Goal: Information Seeking & Learning: Learn about a topic

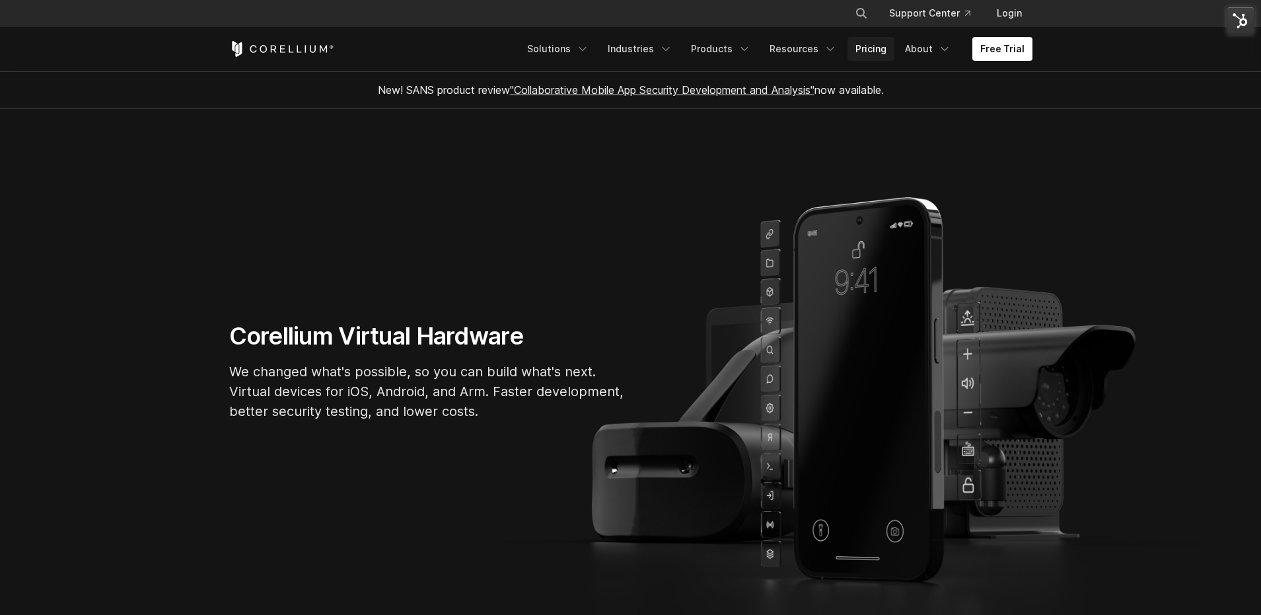
click at [870, 48] on link "Pricing" at bounding box center [871, 49] width 47 height 24
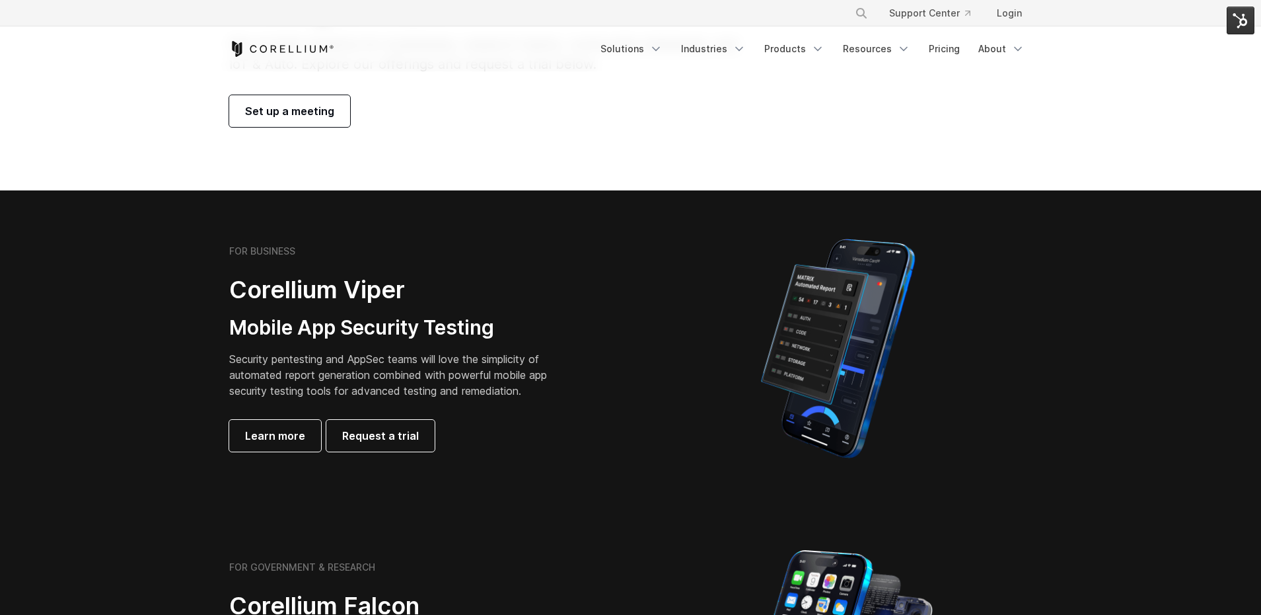
scroll to position [234, 0]
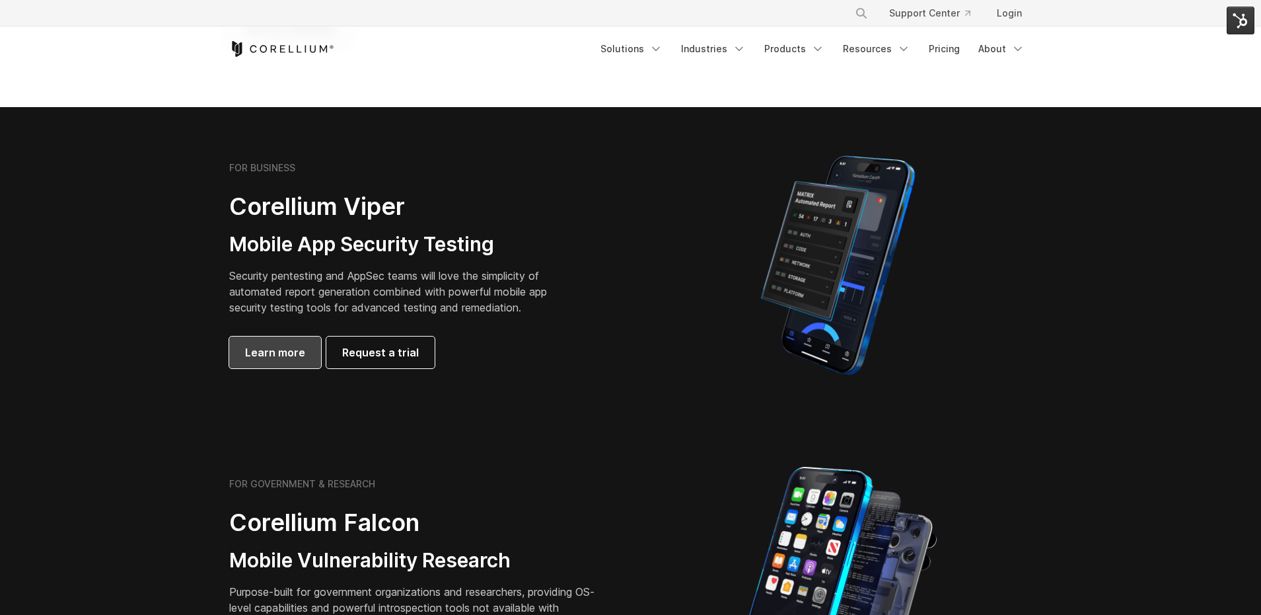
click at [260, 355] on span "Learn more" at bounding box center [275, 352] width 60 height 16
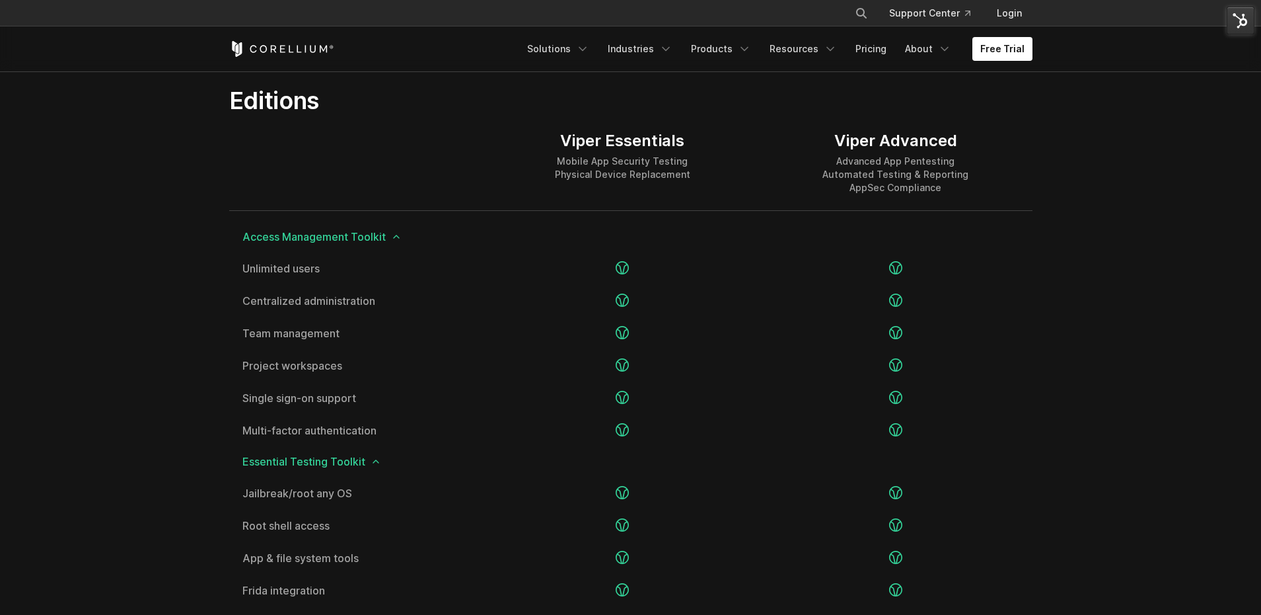
scroll to position [1628, 0]
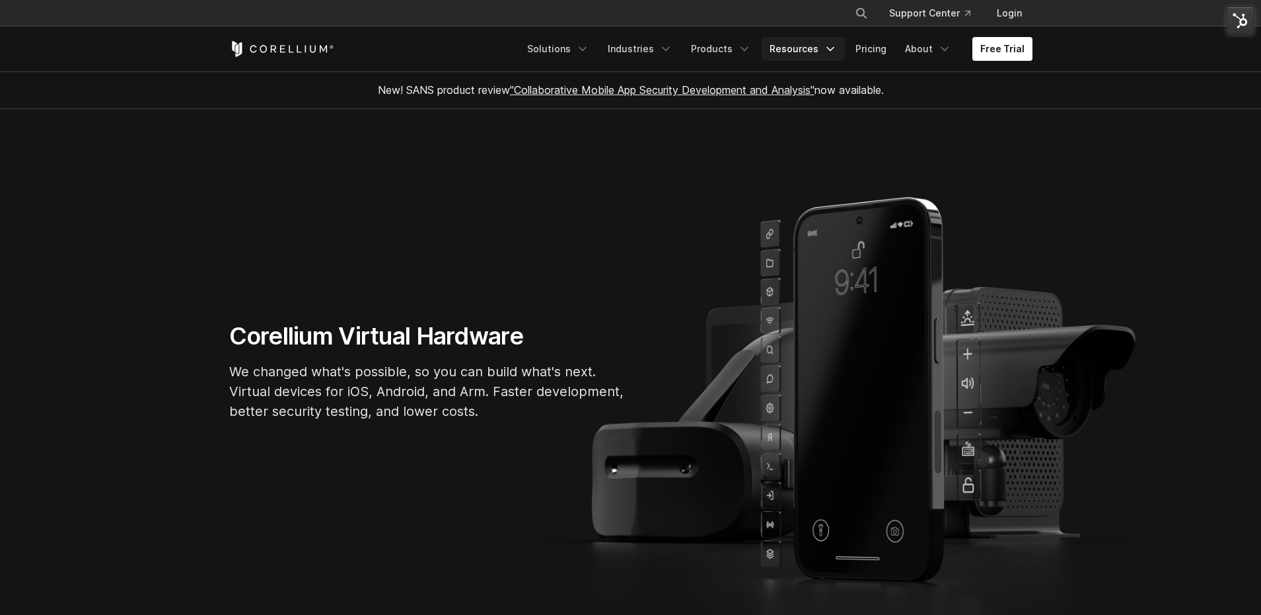
click at [797, 55] on link "Resources" at bounding box center [803, 49] width 83 height 24
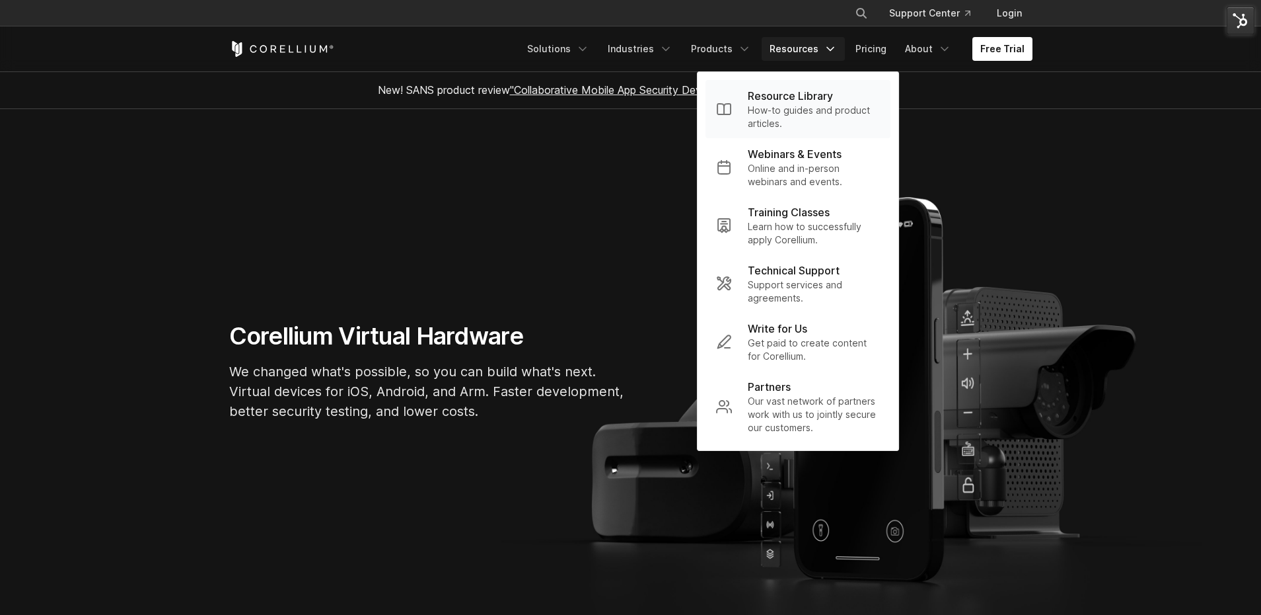
click at [790, 118] on p "How-to guides and product articles." at bounding box center [814, 117] width 132 height 26
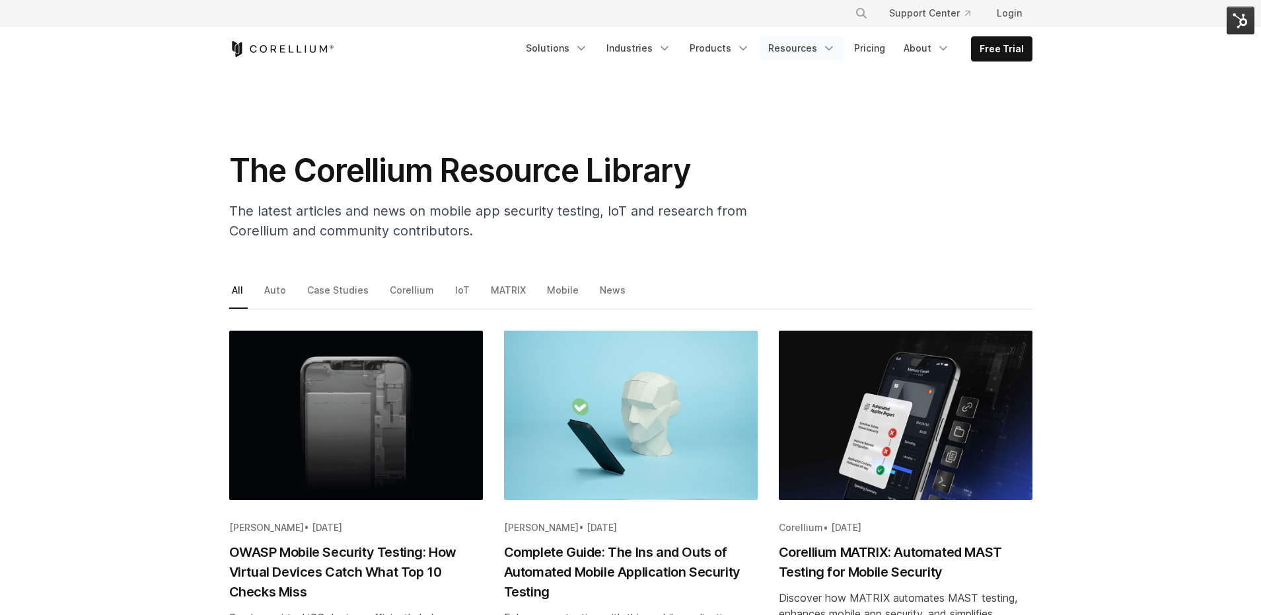
click at [820, 46] on link "Resources" at bounding box center [802, 48] width 83 height 24
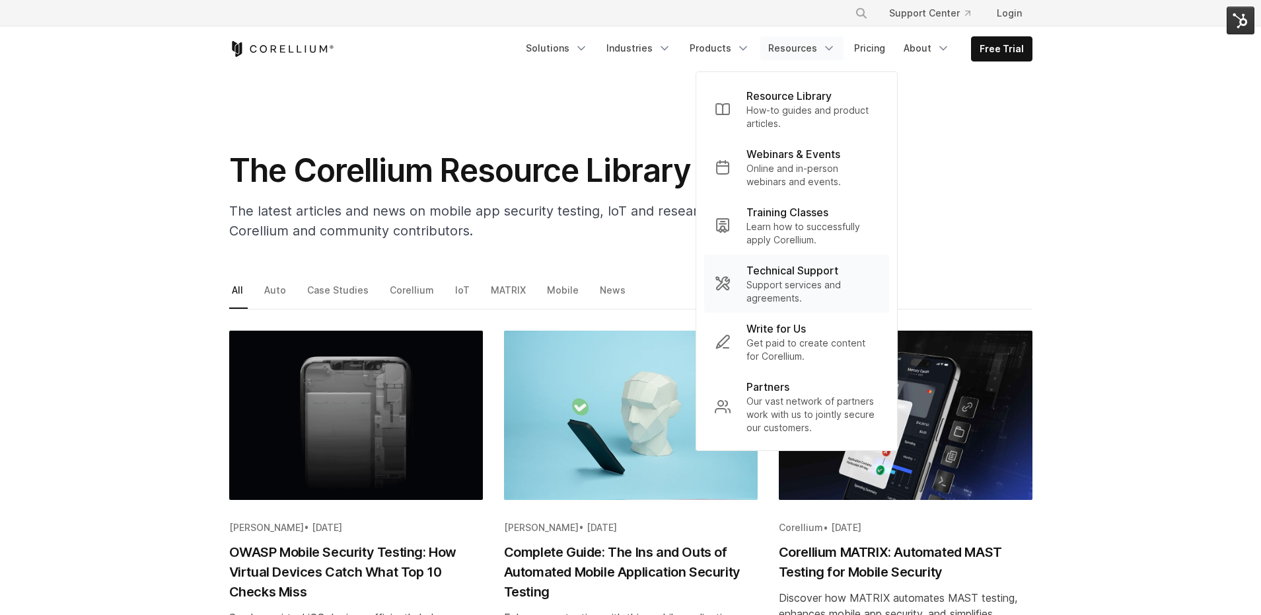
click at [790, 282] on p "Support services and agreements." at bounding box center [813, 291] width 132 height 26
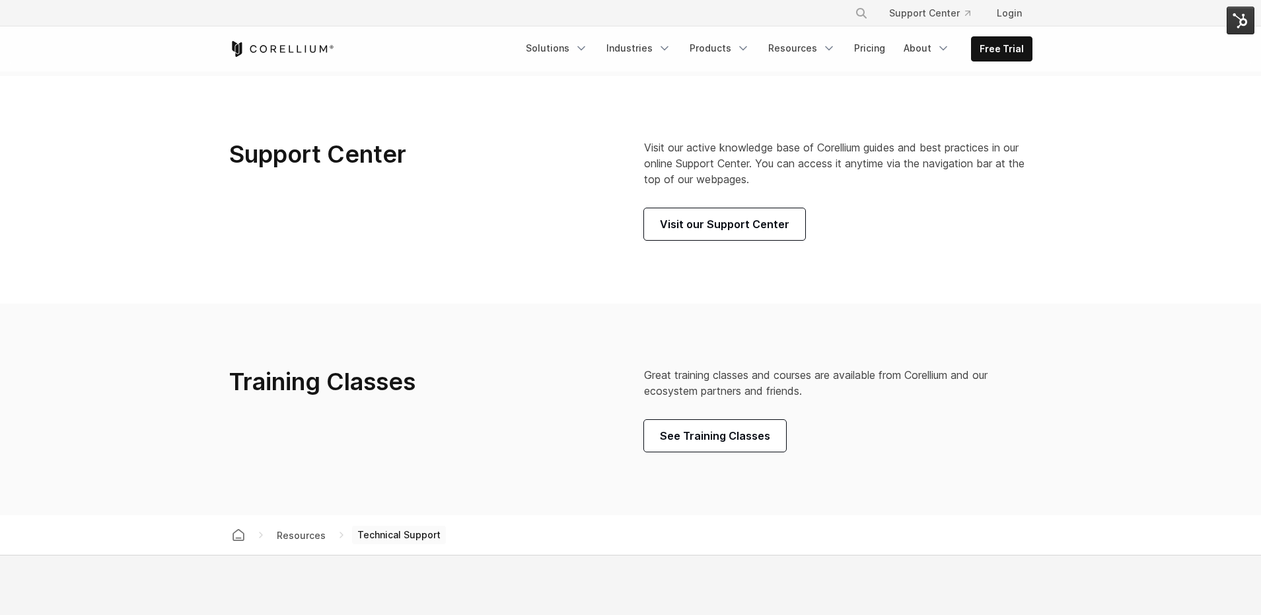
scroll to position [788, 0]
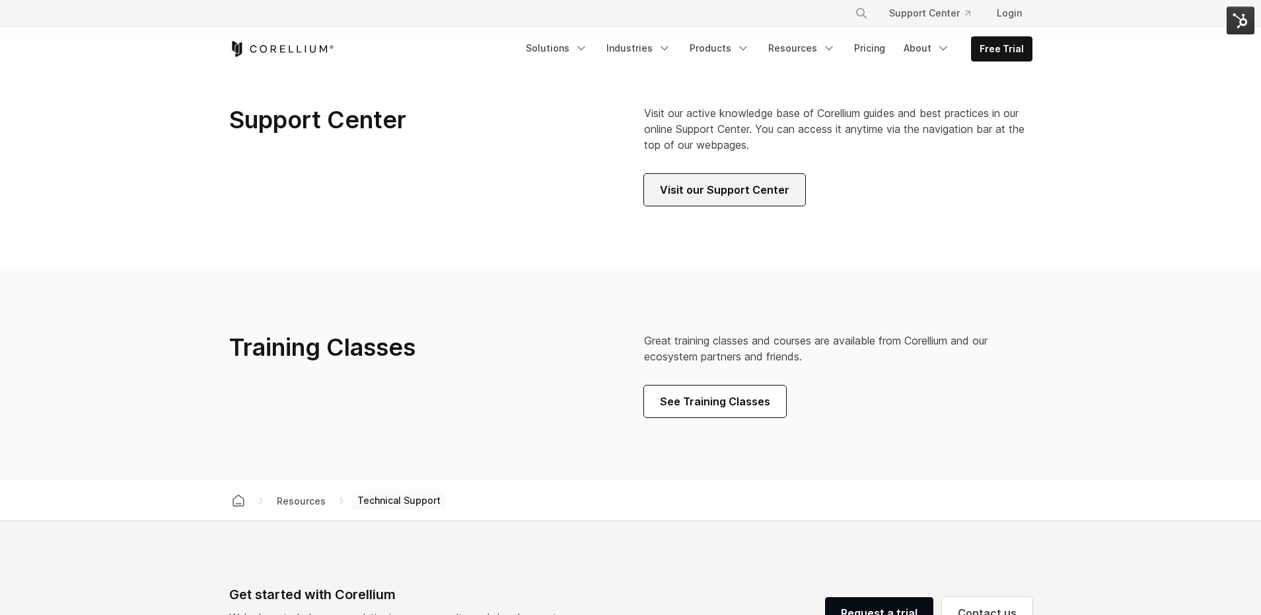
click at [706, 198] on span "Visit our Support Center" at bounding box center [725, 190] width 130 height 16
